Goal: Find specific page/section: Find specific page/section

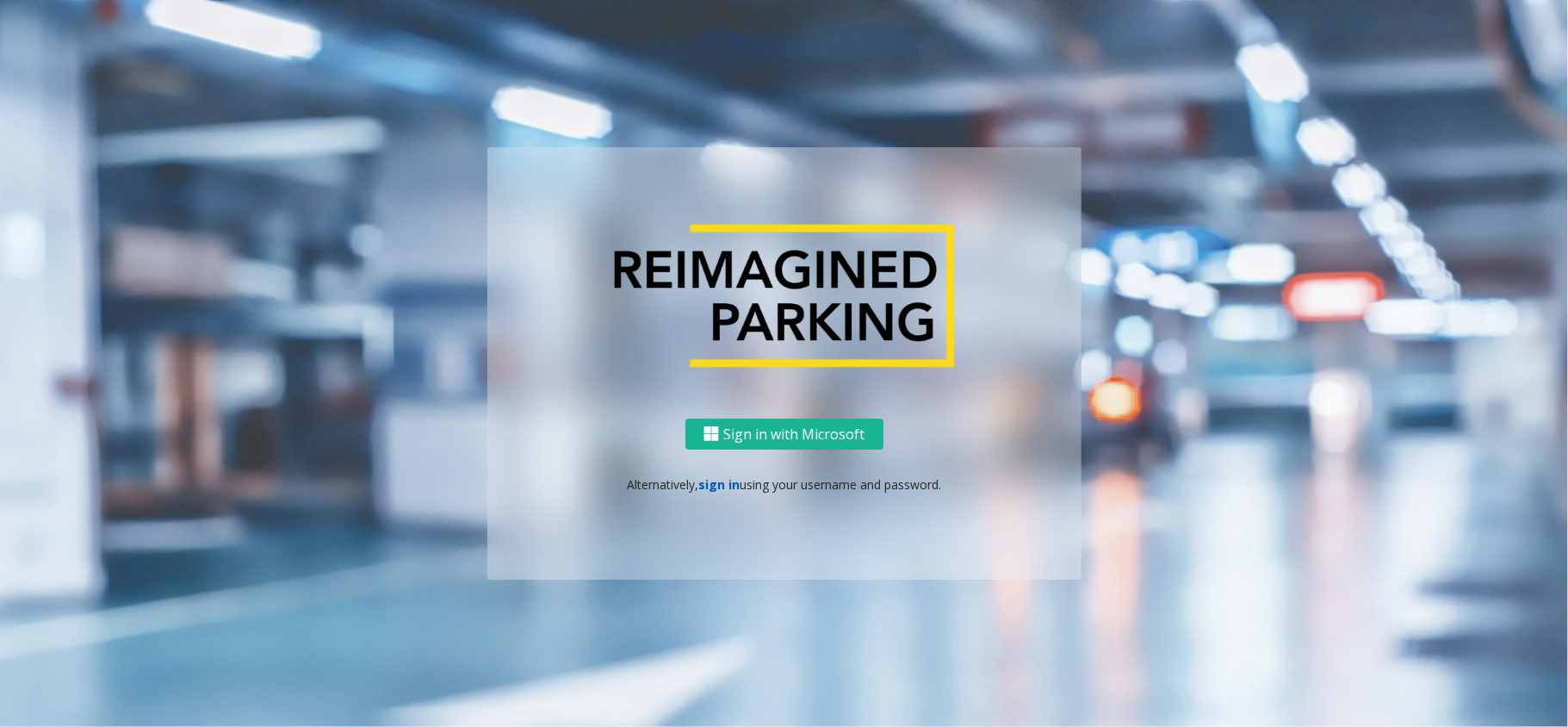
drag, startPoint x: 0, startPoint y: 0, endPoint x: 722, endPoint y: 483, distance: 868.7
click at [722, 483] on link "sign in" at bounding box center [718, 484] width 41 height 17
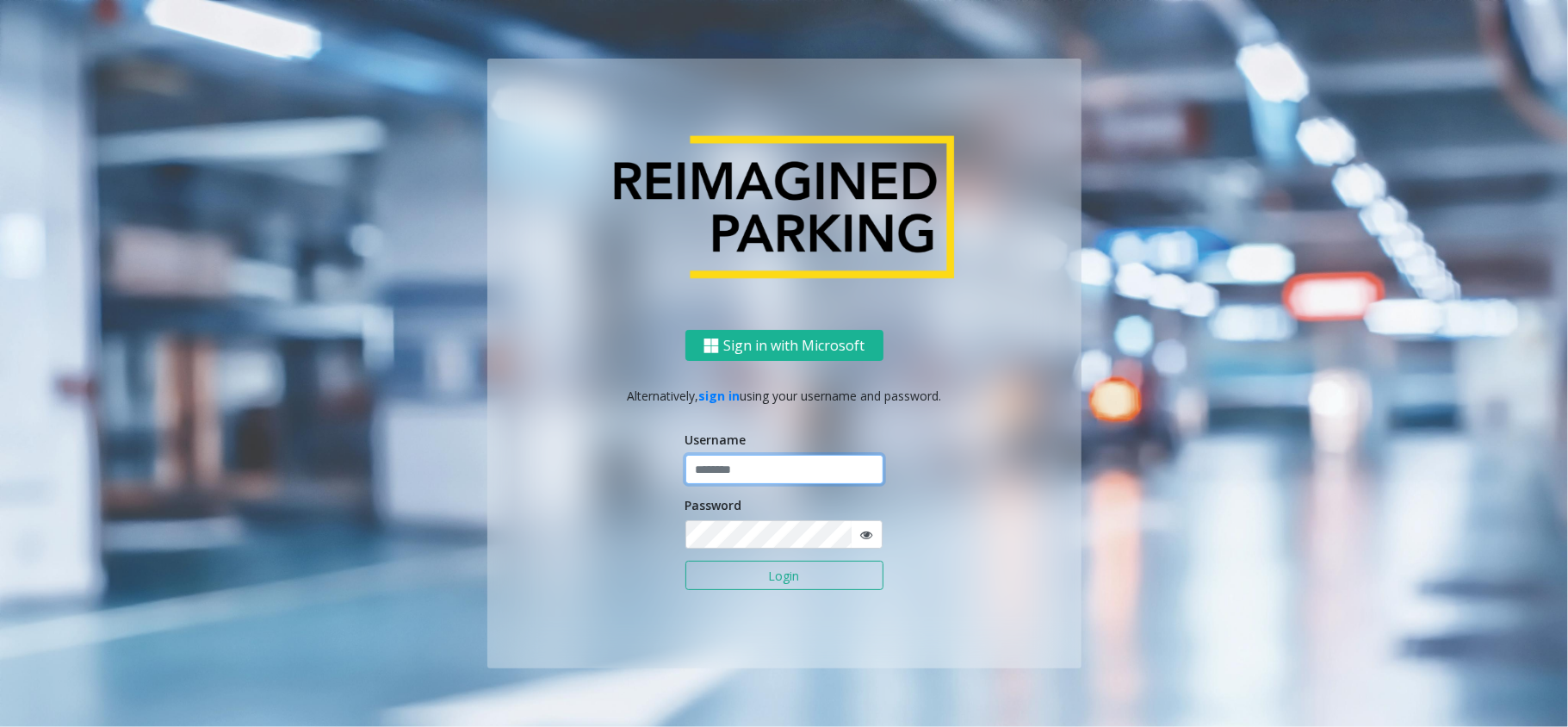
click at [732, 470] on input "text" at bounding box center [784, 469] width 198 height 29
type input "*******"
click at [685, 561] on button "Login" at bounding box center [784, 575] width 198 height 29
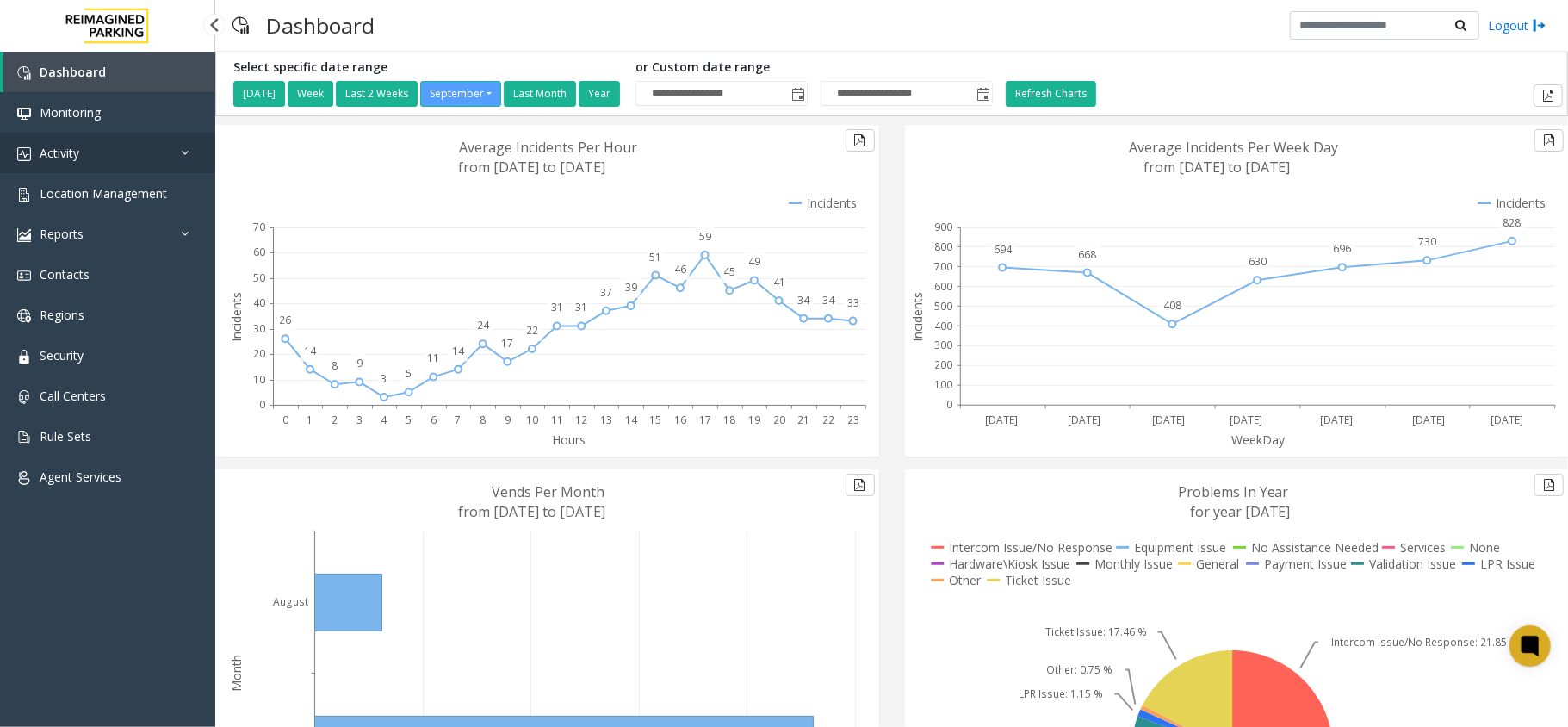
click at [80, 149] on span "Activity" at bounding box center [59, 152] width 39 height 17
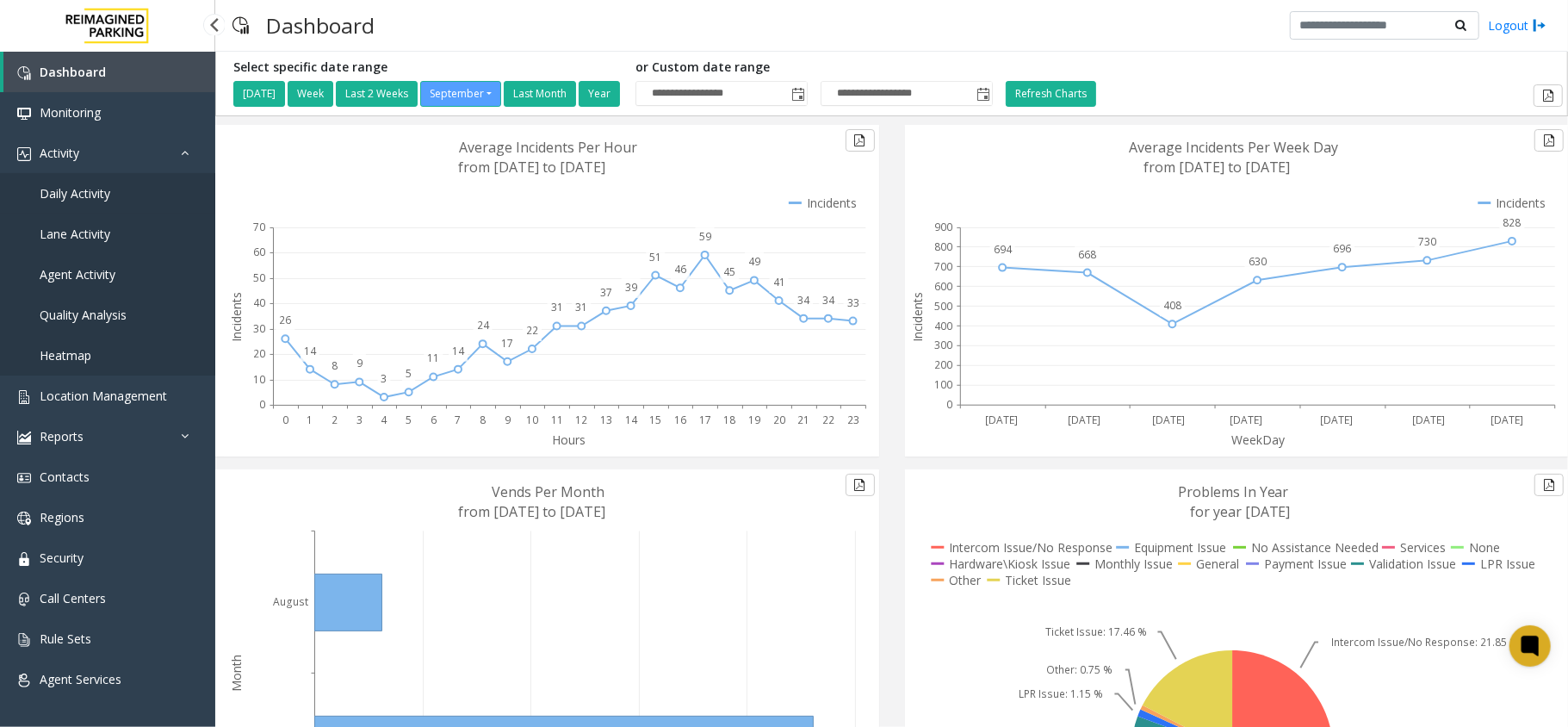
click at [82, 191] on span "Daily Activity" at bounding box center [74, 193] width 71 height 17
